Goal: Navigation & Orientation: Find specific page/section

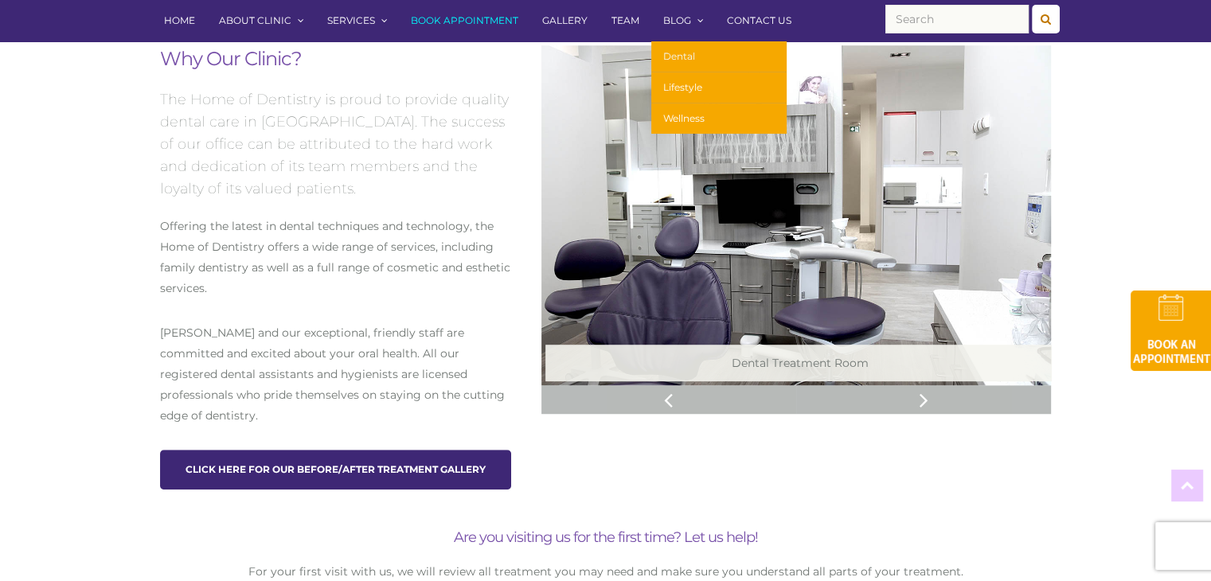
click at [680, 55] on link "Dental" at bounding box center [718, 56] width 135 height 31
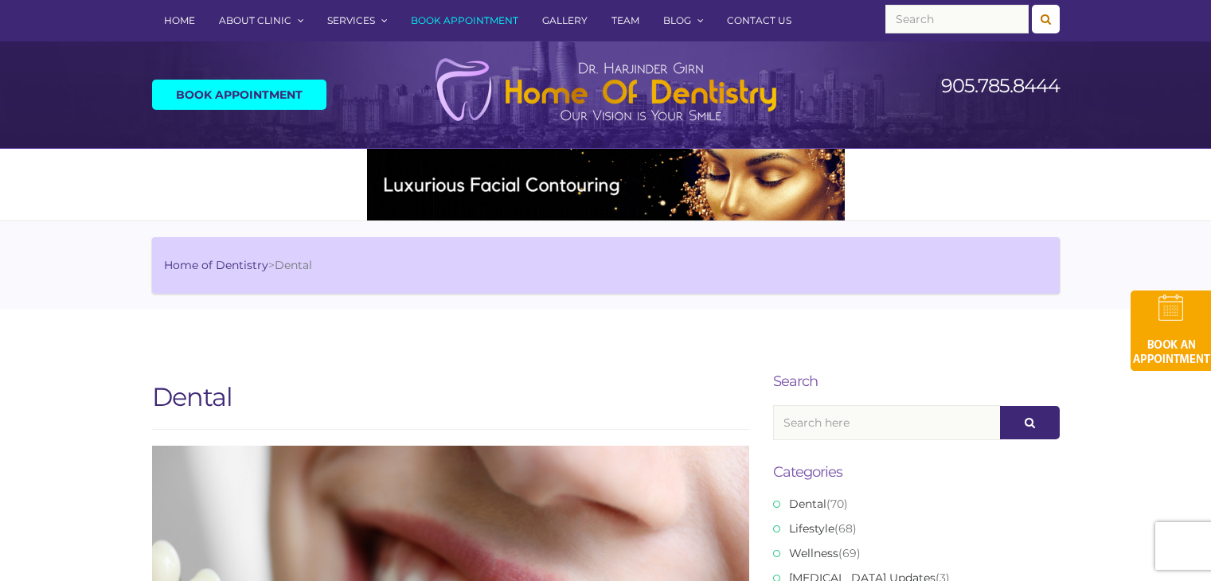
scroll to position [508, 0]
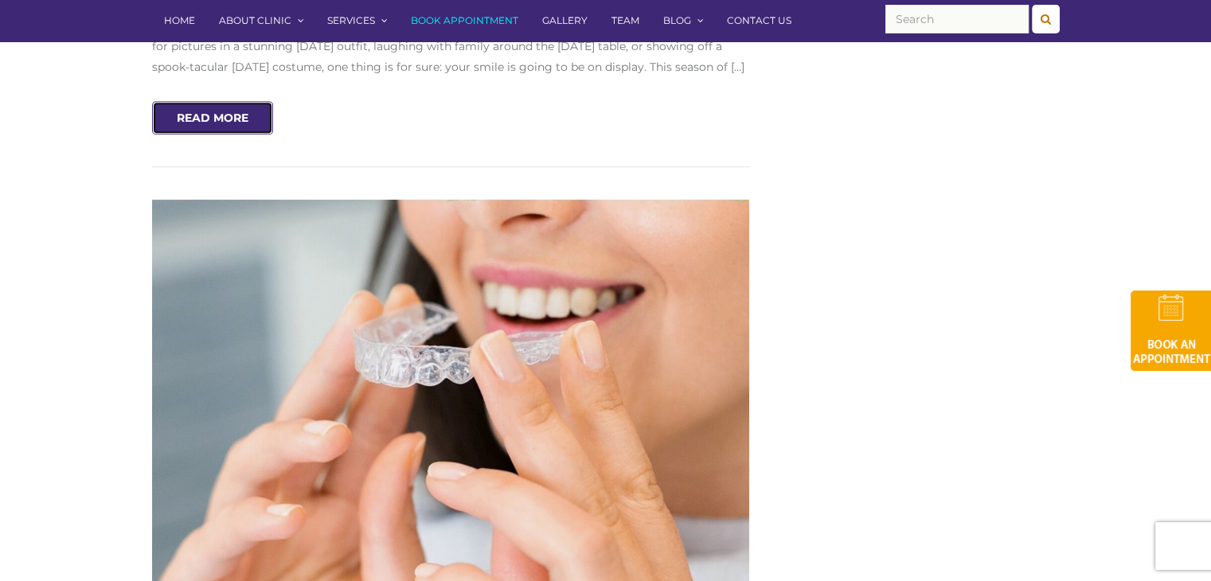
scroll to position [0, 0]
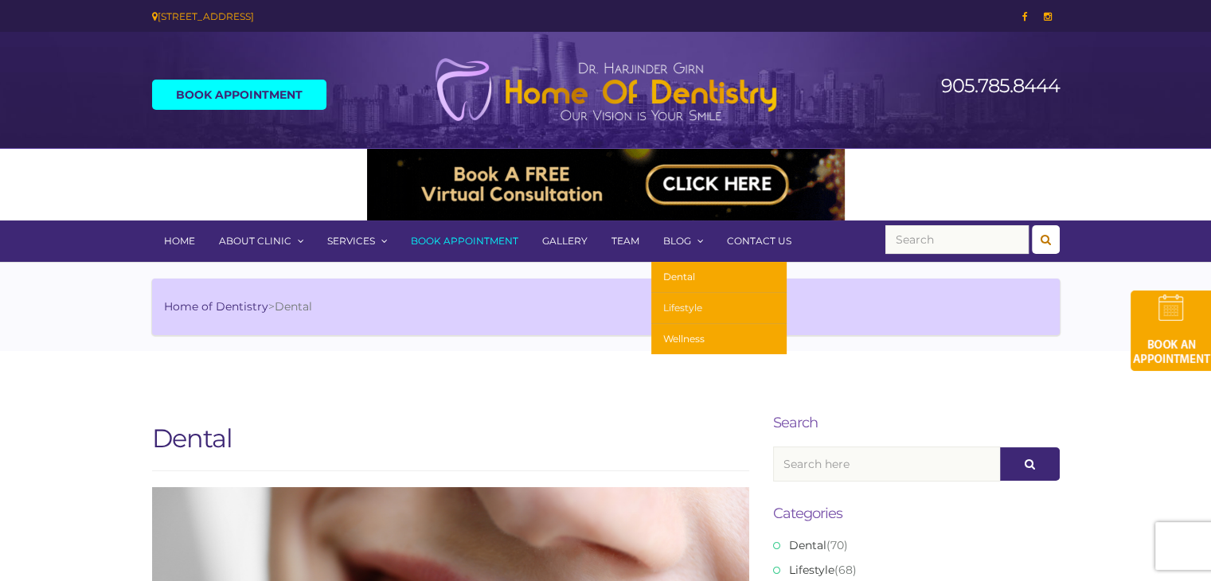
click at [684, 303] on link "Lifestyle" at bounding box center [718, 308] width 135 height 31
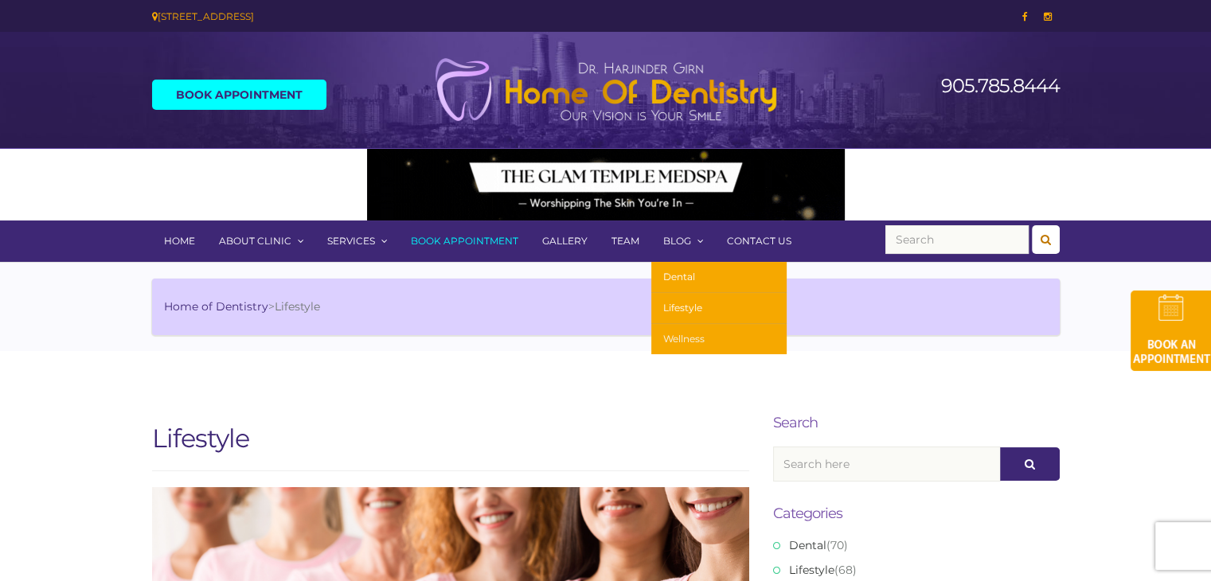
click at [684, 335] on link "Wellness" at bounding box center [718, 339] width 135 height 30
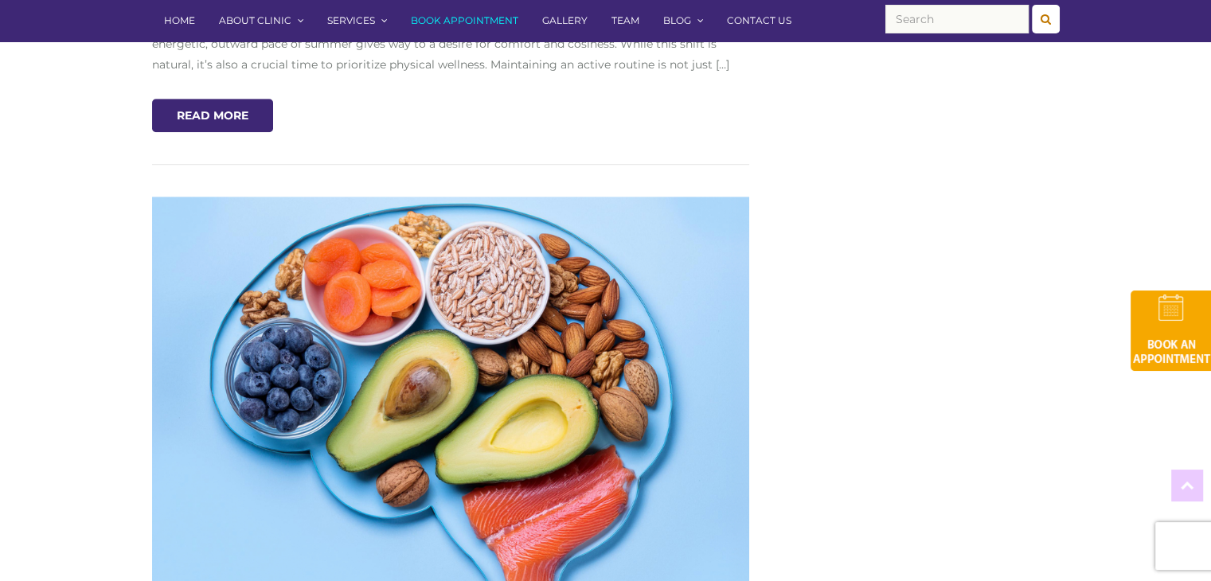
scroll to position [685, 0]
